Goal: Find specific page/section: Find specific page/section

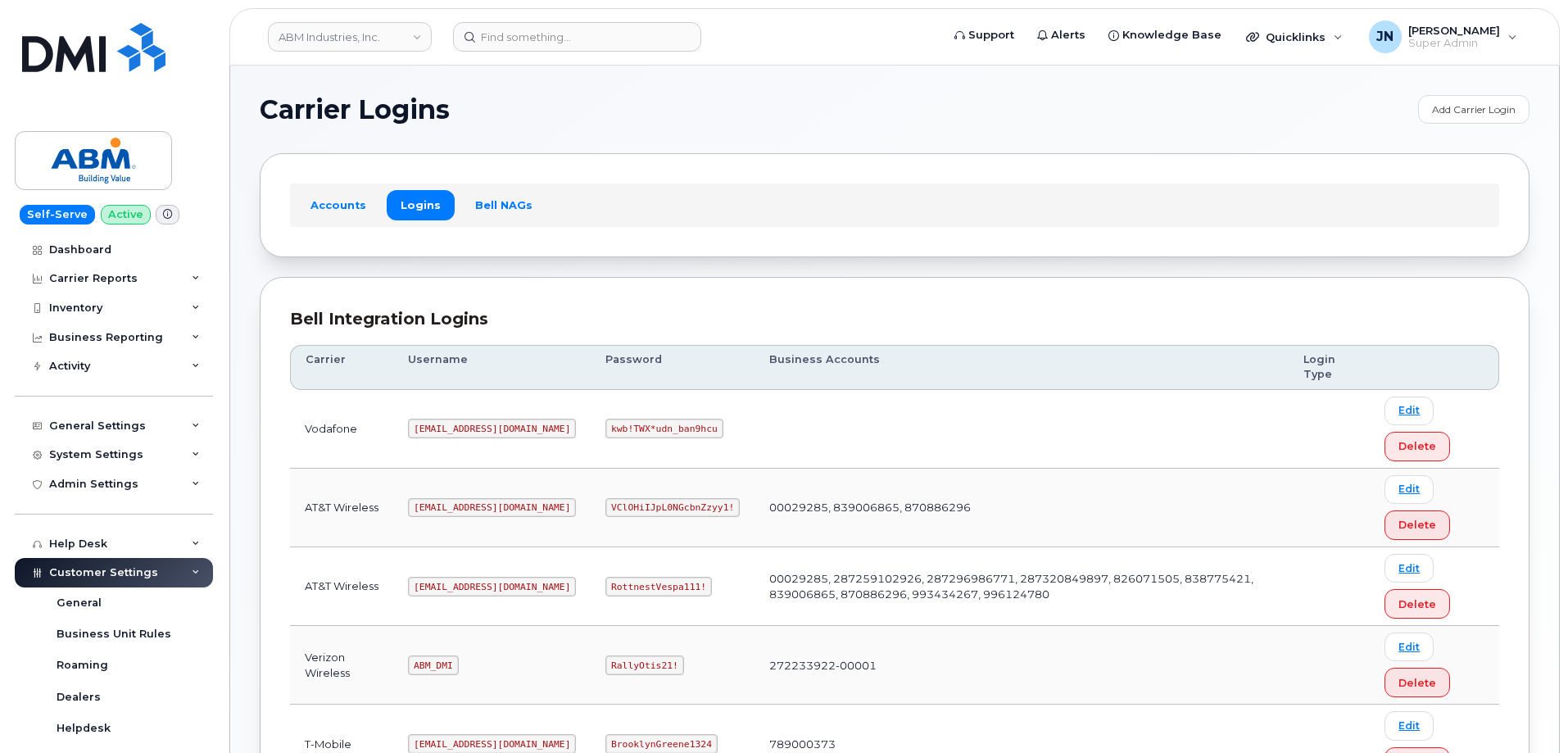
scroll to position [218, 0]
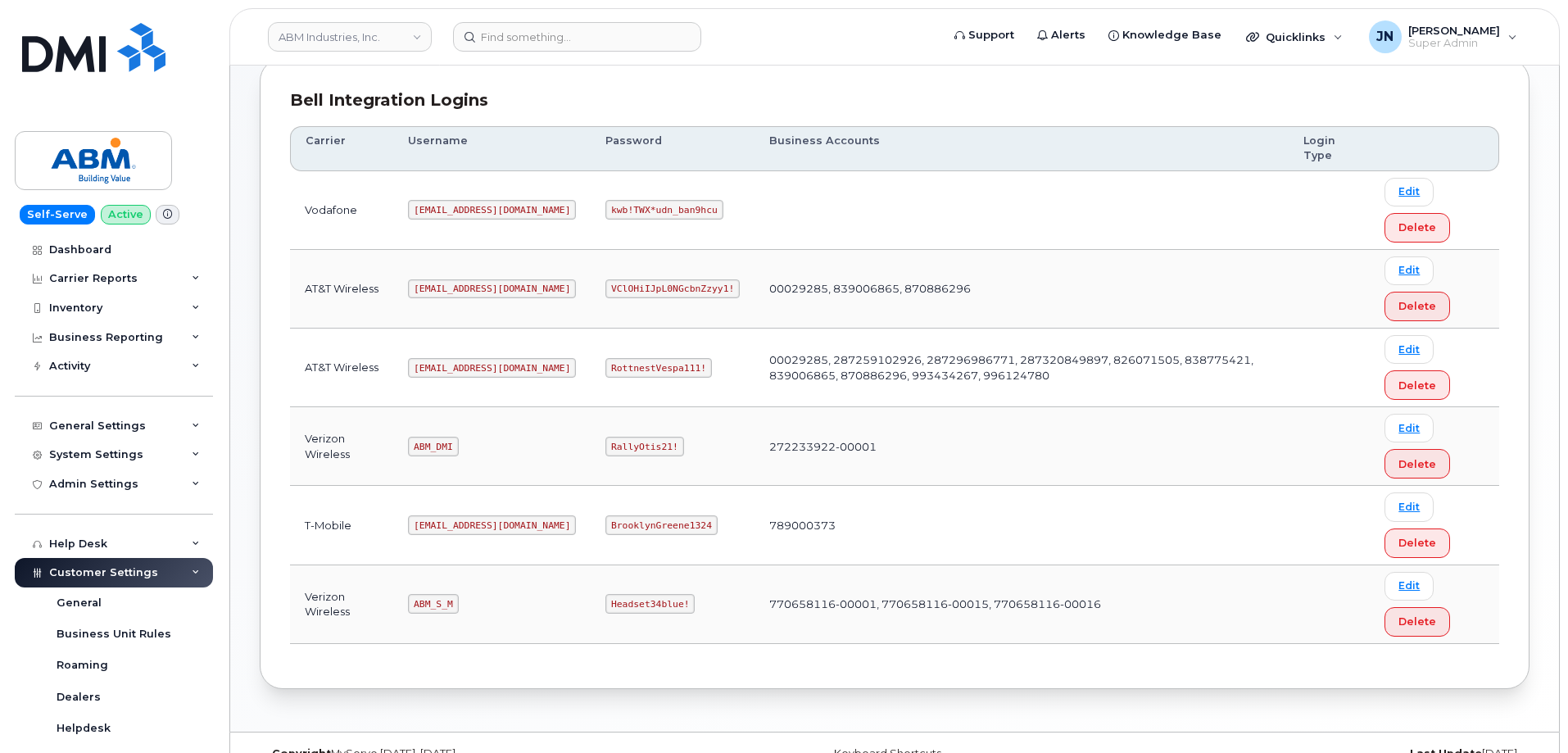
click at [427, 596] on code "ABM_S_M" at bounding box center [433, 603] width 50 height 19
click at [427, 597] on code "ABM_S_M" at bounding box center [433, 603] width 50 height 19
copy code "ABM_S_M"
click at [606, 603] on code "Headset34blue!" at bounding box center [650, 603] width 89 height 19
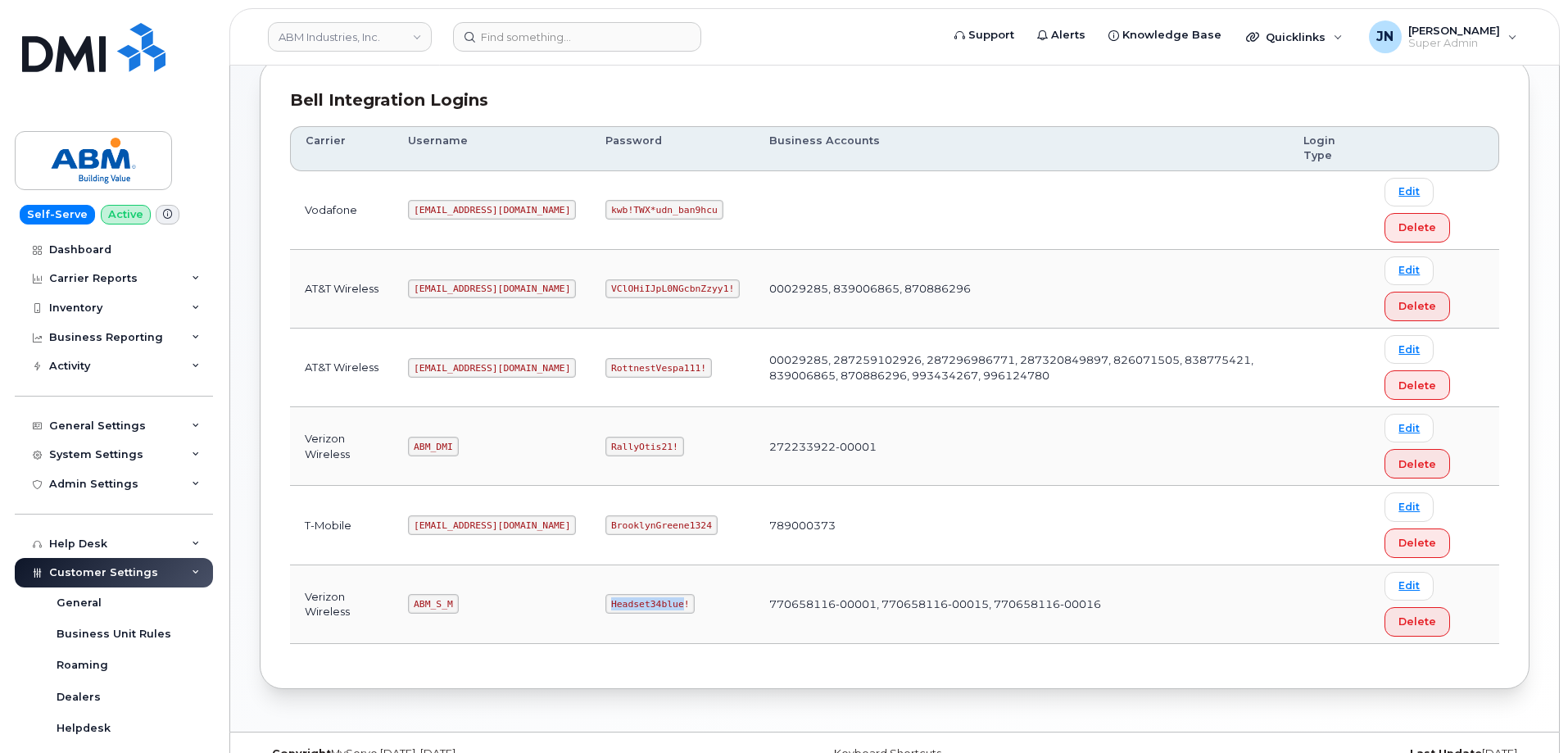
click at [606, 603] on code "Headset34blue!" at bounding box center [650, 603] width 89 height 19
copy code "Headset34blue!"
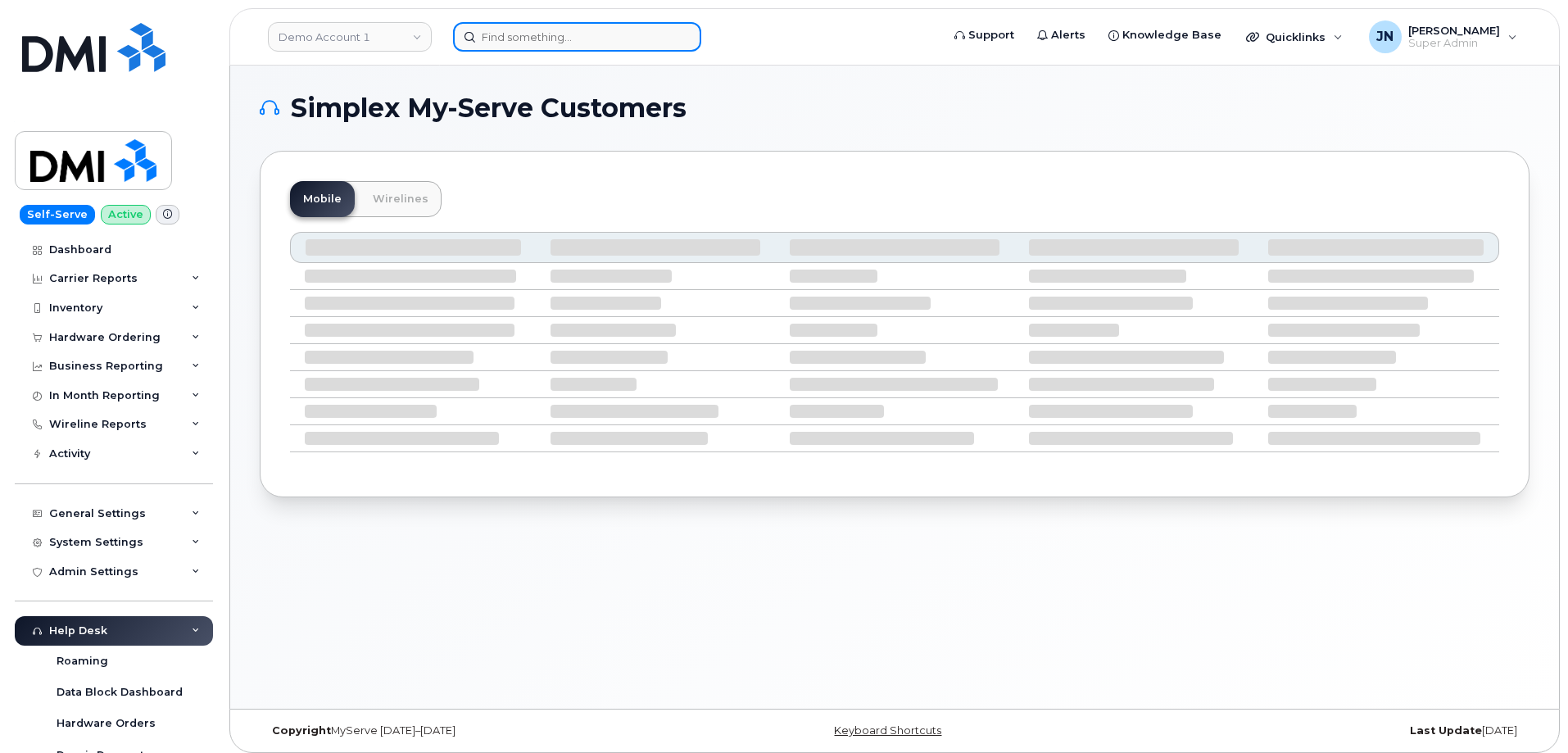
click at [583, 32] on input at bounding box center [577, 37] width 249 height 29
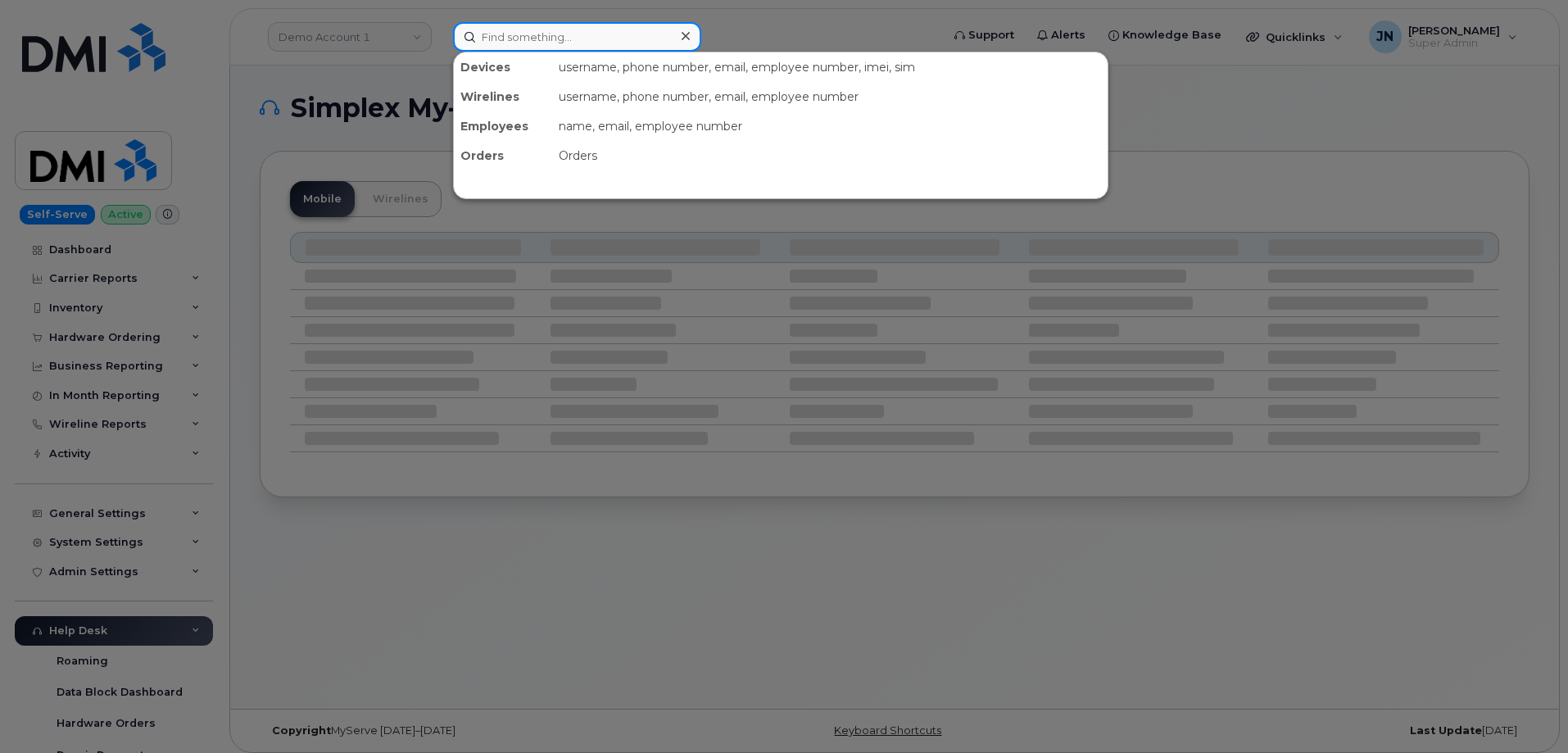
paste input "2062474397"
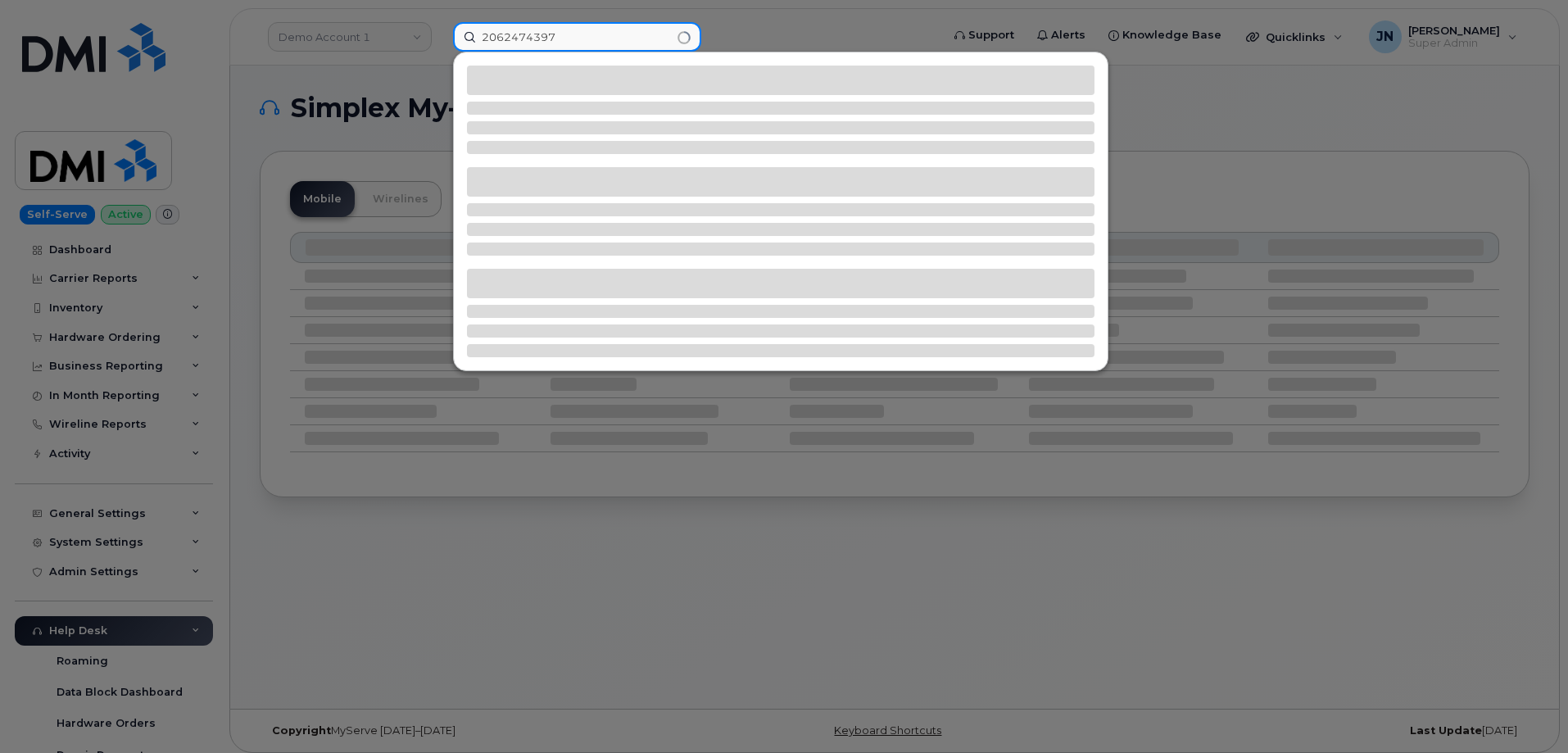
type input "2062474397"
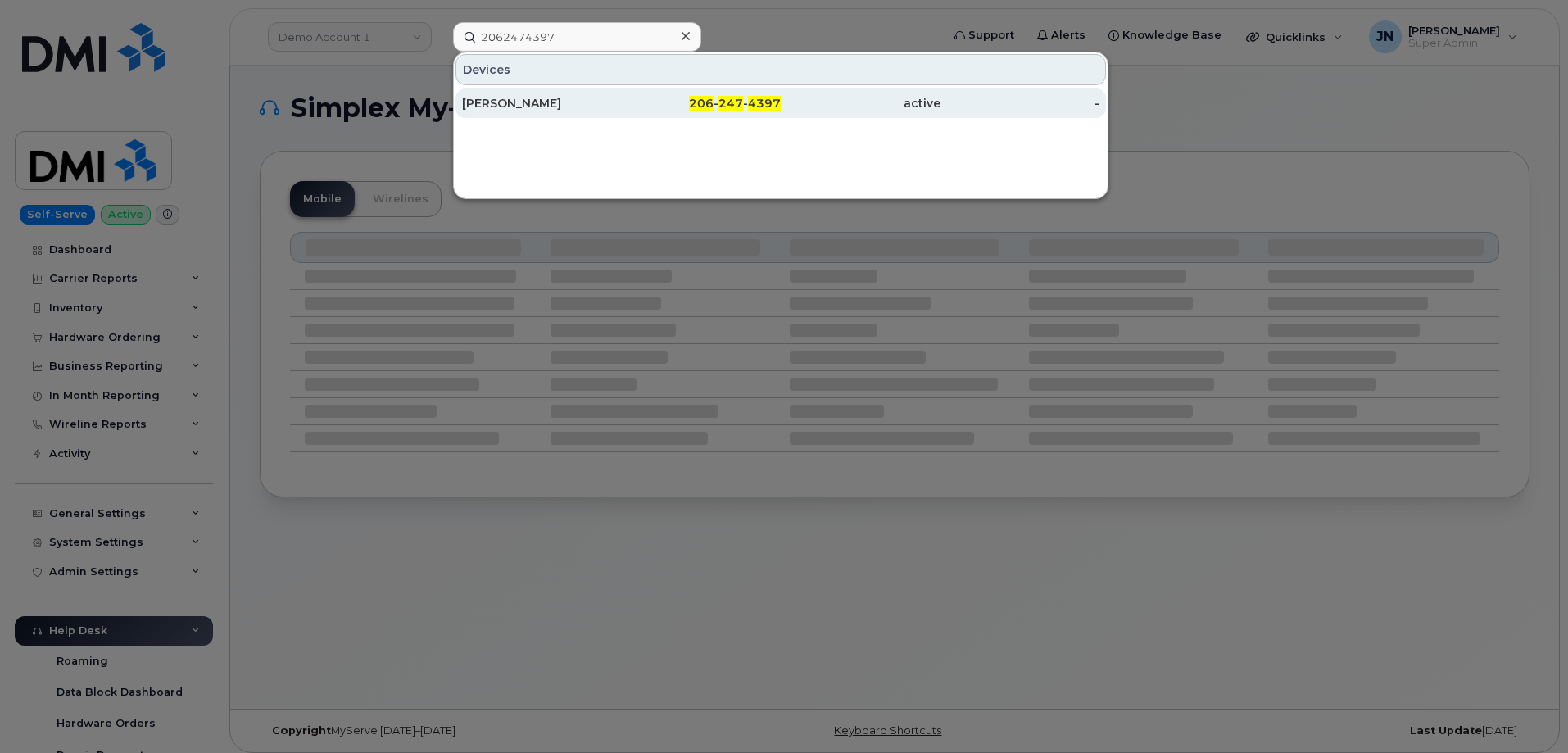
click at [562, 106] on div "DEMETRIUS BYRD" at bounding box center [542, 104] width 160 height 17
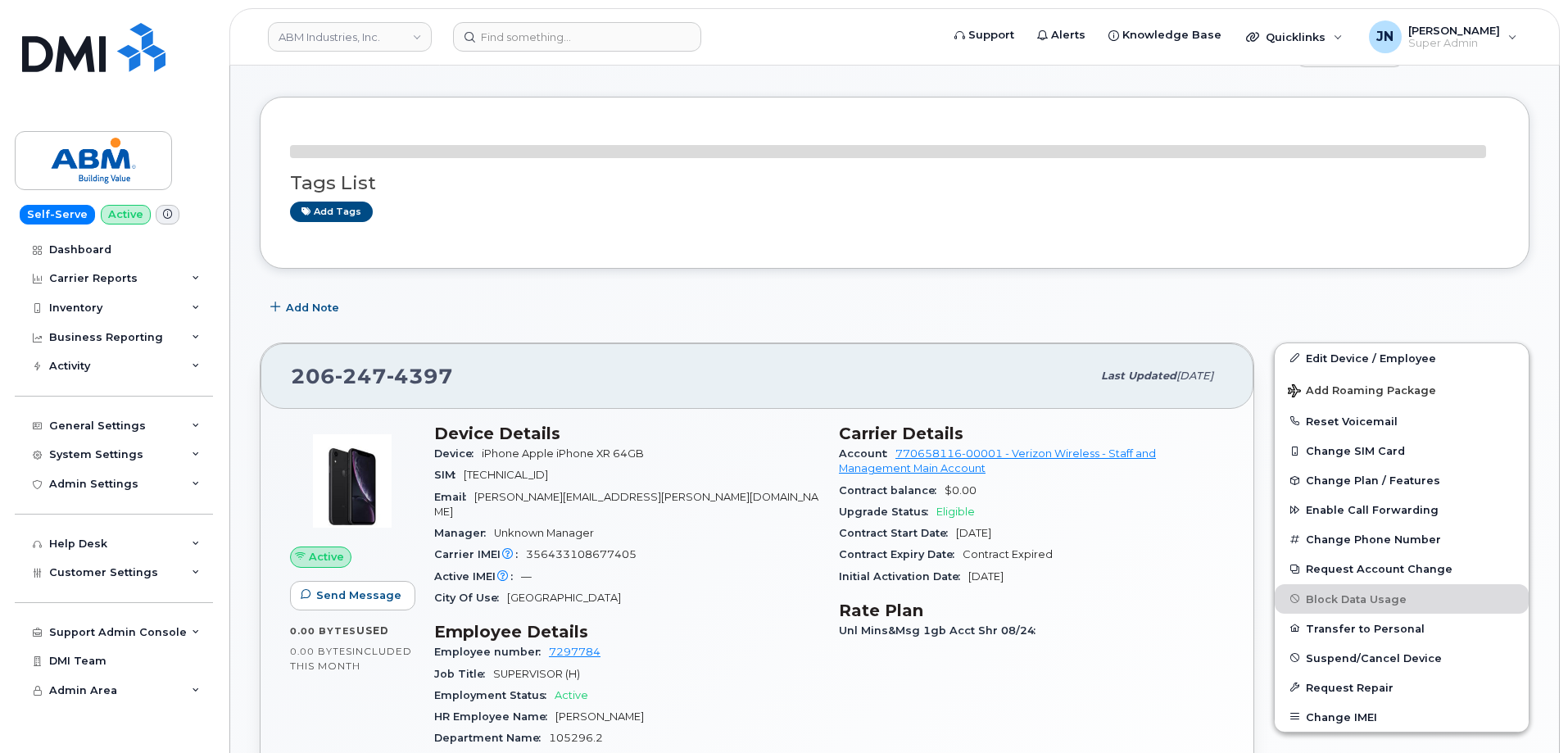
scroll to position [218, 0]
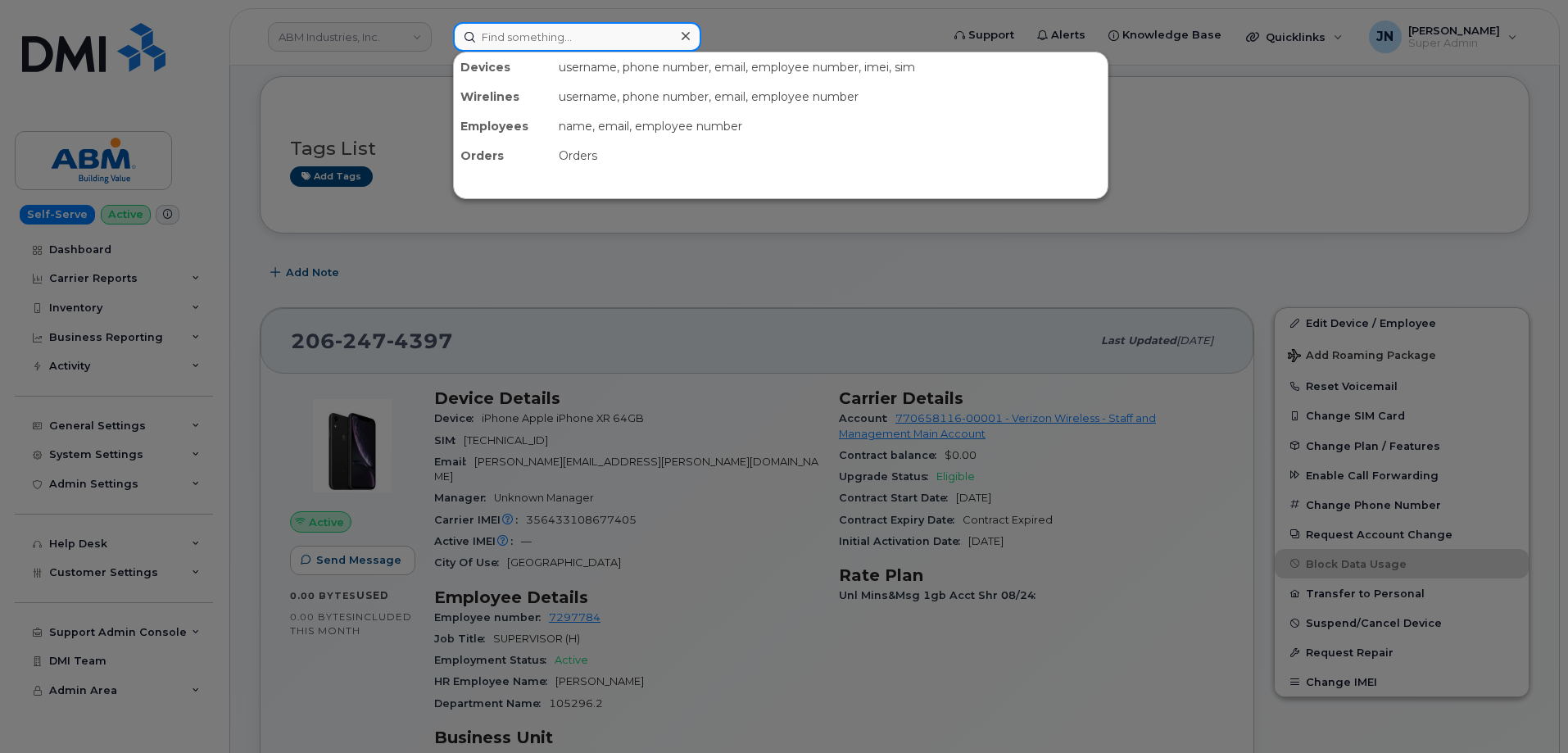
paste input "8633954015"
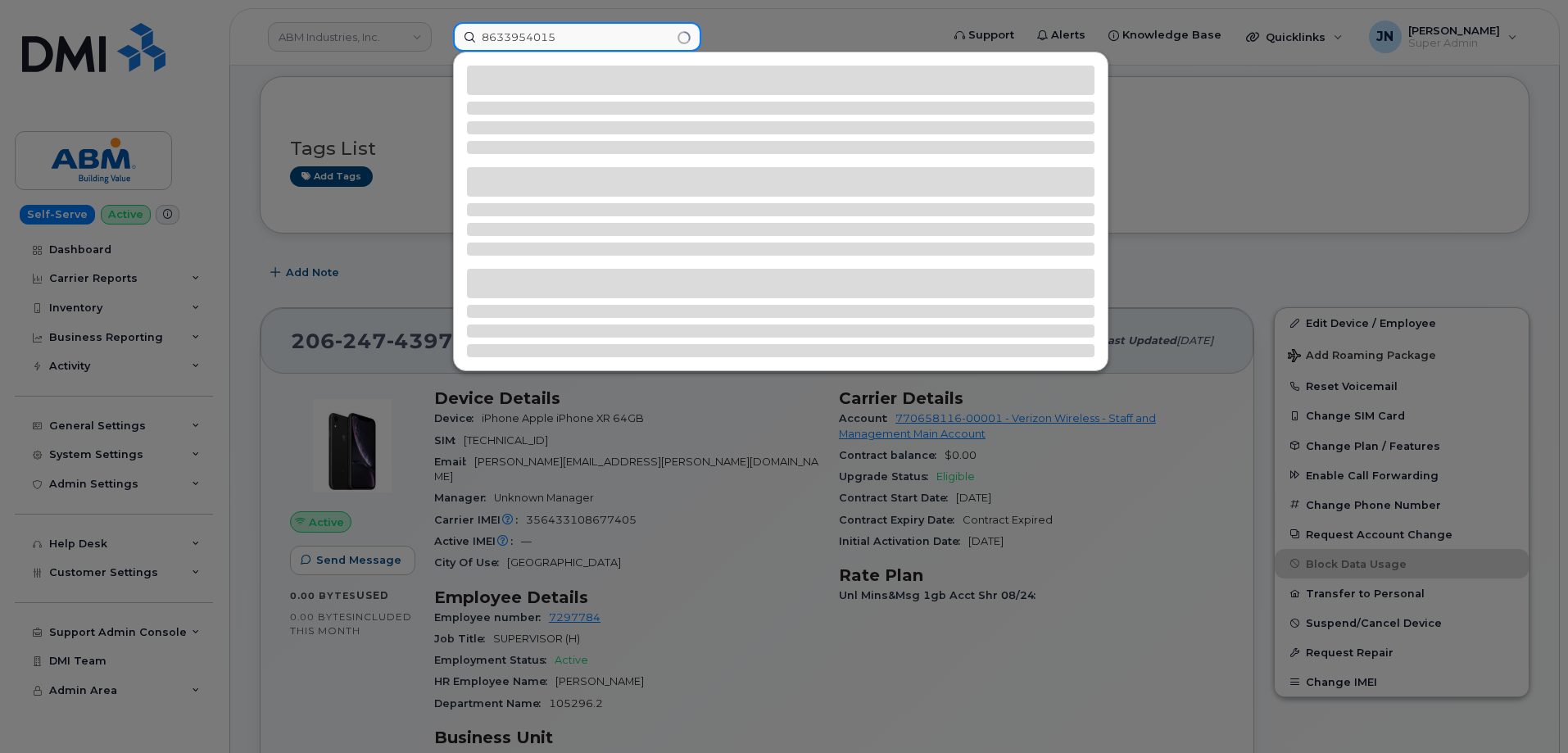
type input "8633954015"
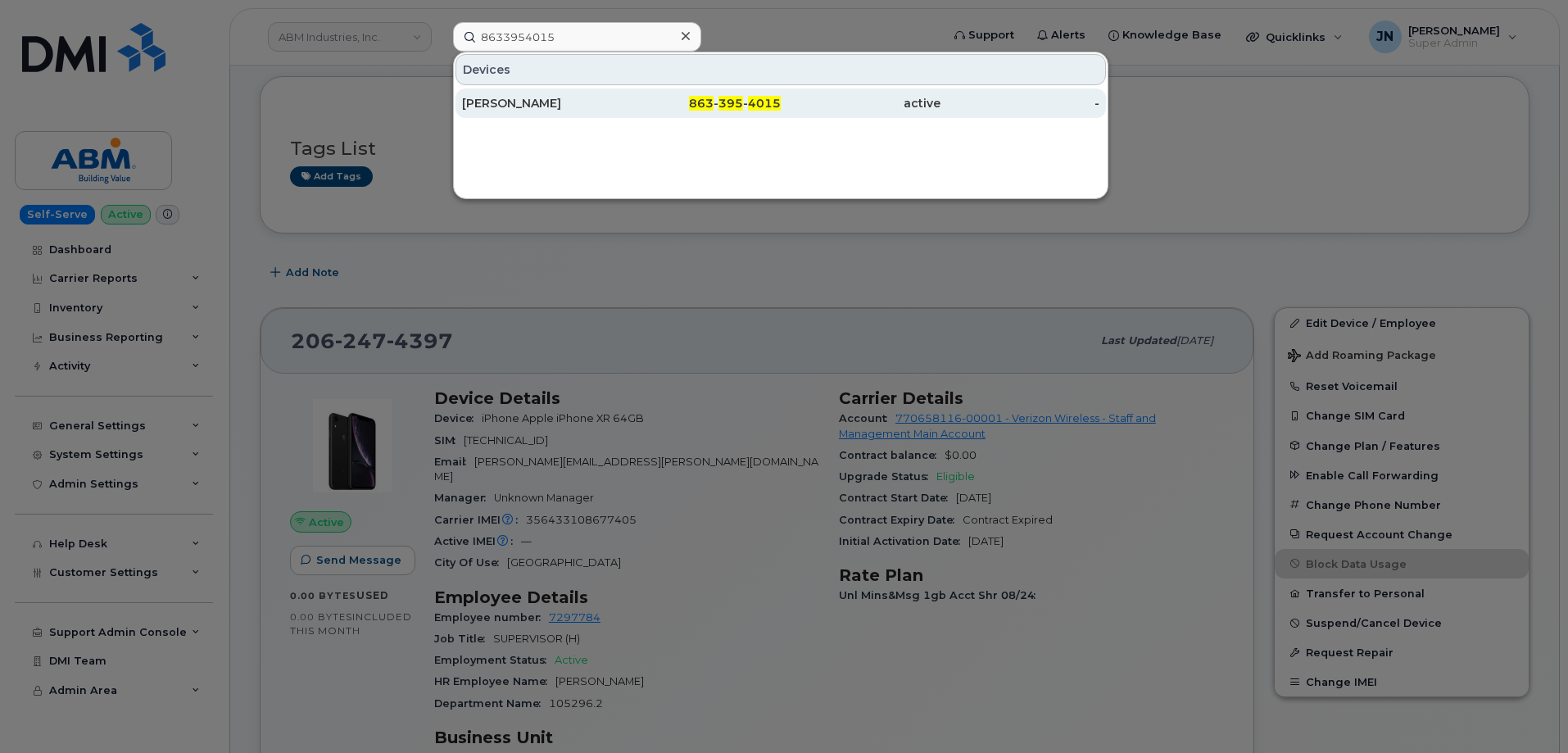
click at [550, 103] on div "[PERSON_NAME]" at bounding box center [542, 104] width 160 height 17
